Goal: Information Seeking & Learning: Check status

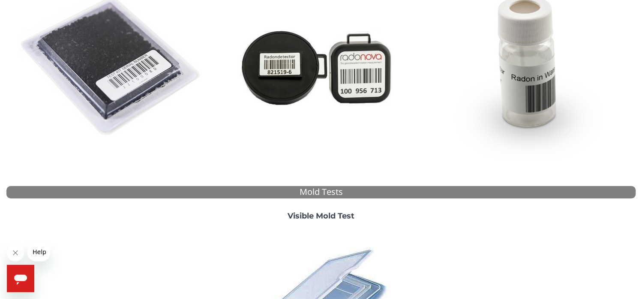
scroll to position [74, 0]
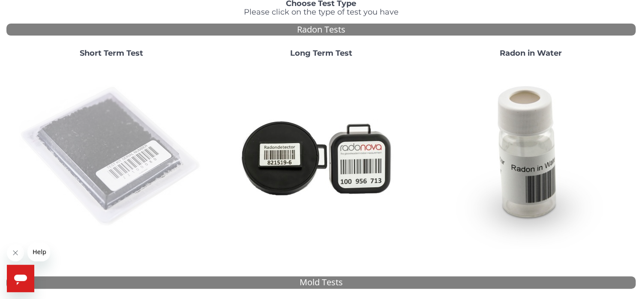
click at [168, 151] on img at bounding box center [111, 157] width 184 height 184
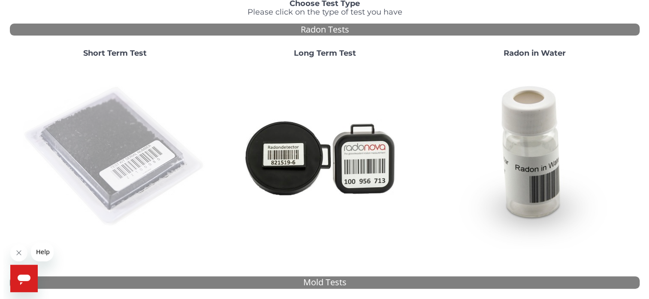
scroll to position [0, 0]
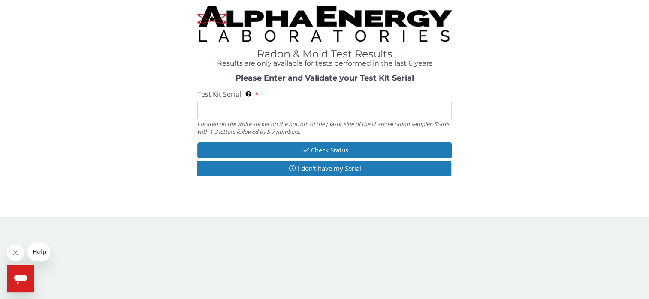
click at [223, 104] on input "Test Kit Serial Located on the white sticker on the bottom of the plastic side …" at bounding box center [324, 111] width 254 height 18
paste input "AA669539"
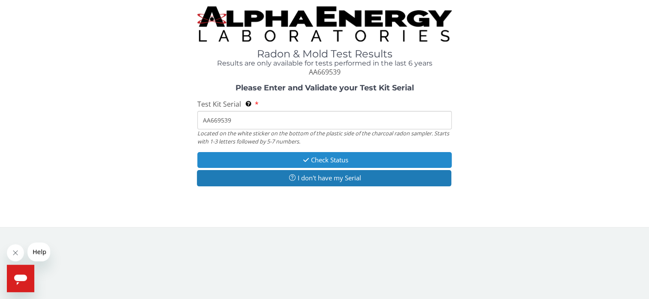
type input "AA669539"
click at [323, 161] on button "Check Status" at bounding box center [324, 160] width 254 height 16
click at [293, 166] on button "Check Status" at bounding box center [324, 160] width 254 height 16
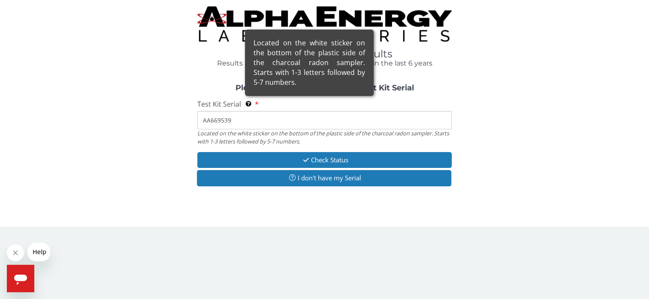
click at [247, 96] on div "Located on the white sticker on the bottom of the plastic side of the charcoal …" at bounding box center [309, 63] width 129 height 66
click at [247, 111] on input "AA669539" at bounding box center [324, 120] width 254 height 18
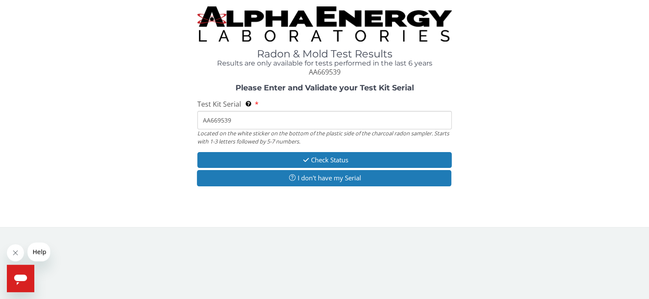
click at [205, 63] on h4 "Results are only available for tests performed in the last 6 years" at bounding box center [324, 64] width 254 height 8
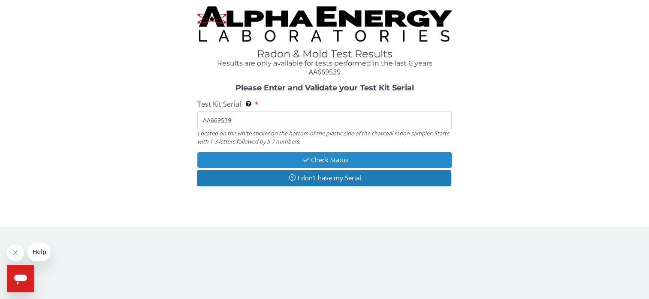
click at [227, 166] on button "Check Status" at bounding box center [324, 160] width 254 height 16
